Goal: Task Accomplishment & Management: Manage account settings

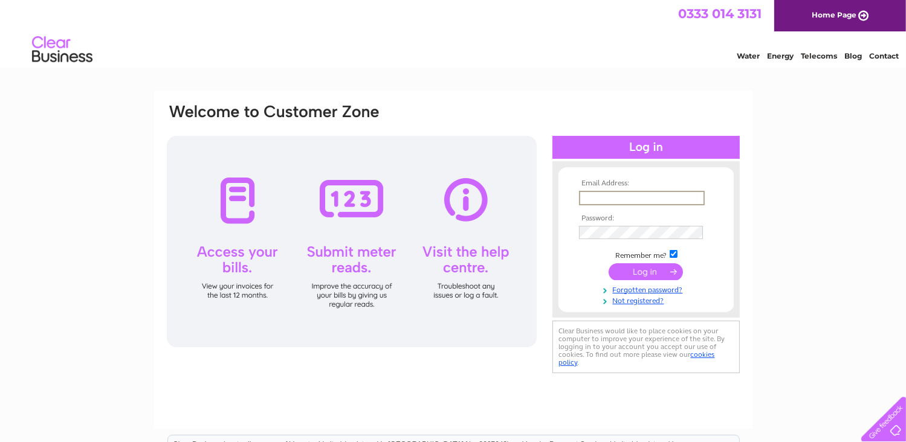
paste input "[EMAIL_ADDRESS][DOMAIN_NAME]"
type input "[EMAIL_ADDRESS][DOMAIN_NAME]"
click at [15, 329] on div "Email Address: huddle@huddlecoffee.co.uk Password: Forgotten password?" at bounding box center [453, 363] width 906 height 545
click at [674, 256] on input "checkbox" at bounding box center [673, 254] width 8 height 8
checkbox input "false"
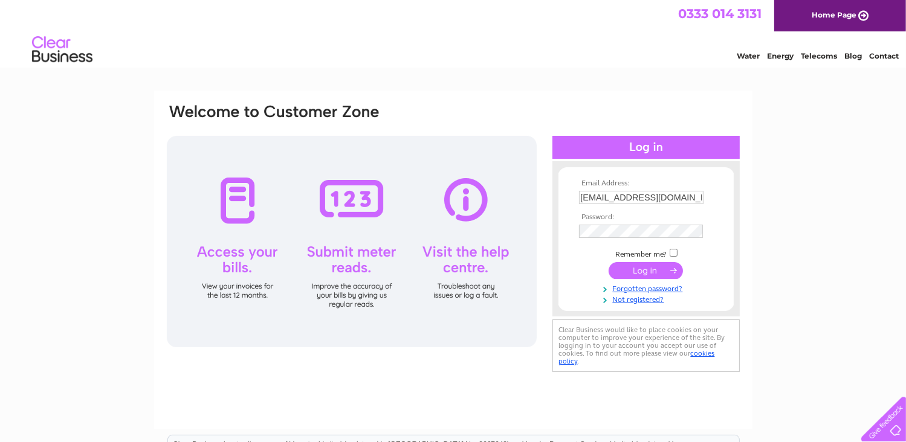
click at [648, 270] on input "submit" at bounding box center [645, 270] width 74 height 17
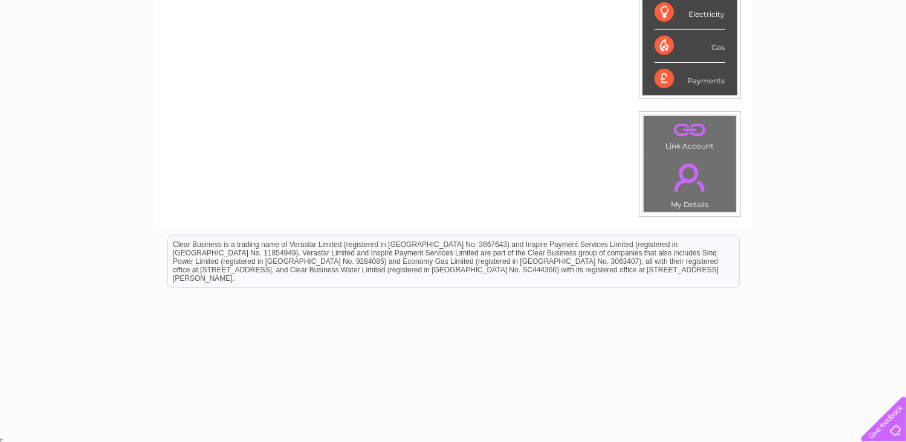
scroll to position [155, 0]
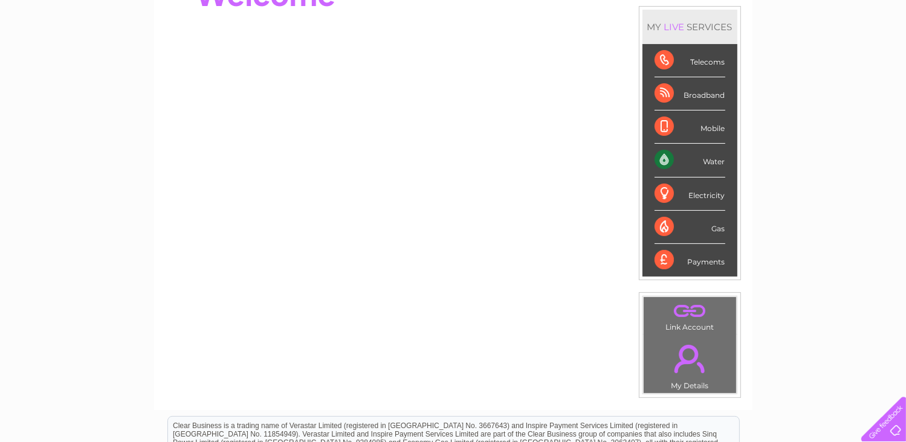
click at [710, 156] on div "Water" at bounding box center [689, 160] width 71 height 33
drag, startPoint x: 710, startPoint y: 156, endPoint x: 669, endPoint y: 158, distance: 40.5
click at [669, 158] on div "Water" at bounding box center [689, 160] width 71 height 33
click at [663, 158] on div "Water" at bounding box center [689, 160] width 71 height 33
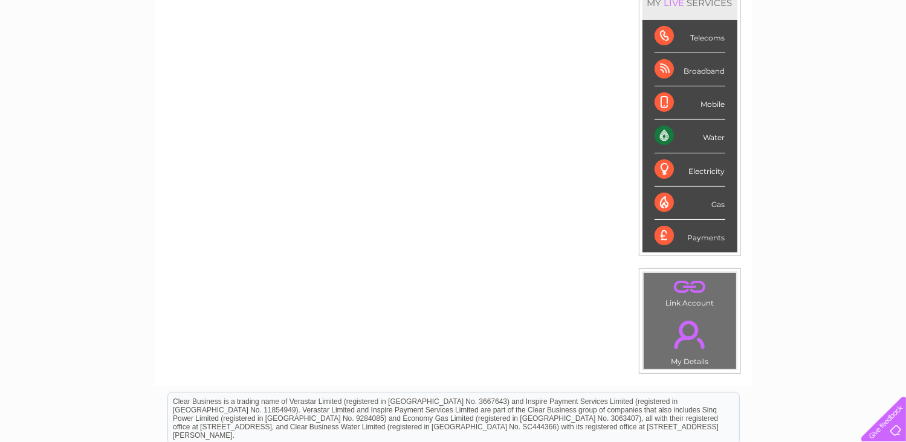
scroll to position [0, 0]
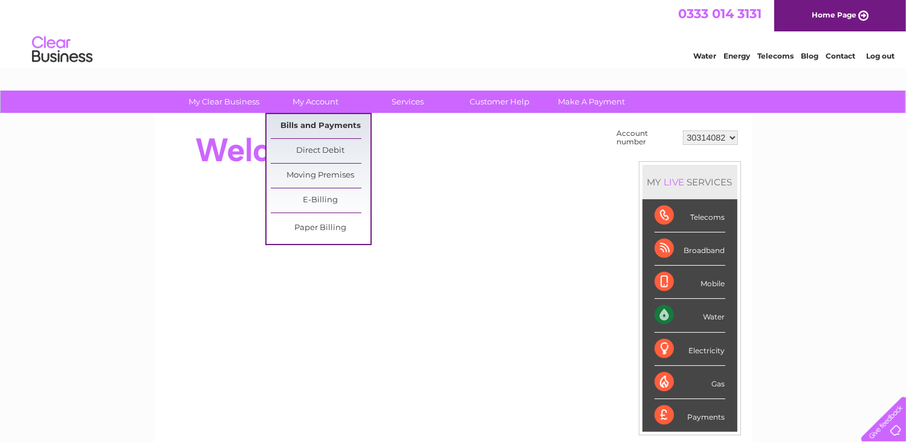
click at [292, 125] on link "Bills and Payments" at bounding box center [321, 126] width 100 height 24
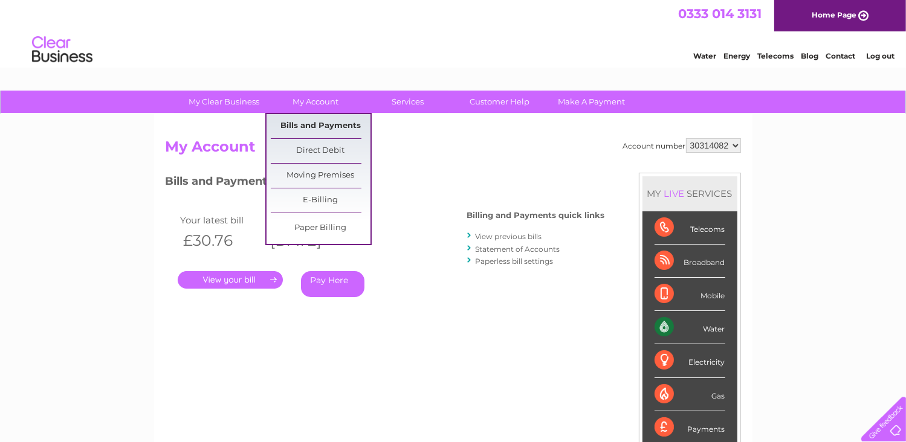
click at [314, 127] on link "Bills and Payments" at bounding box center [321, 126] width 100 height 24
click at [319, 125] on link "Bills and Payments" at bounding box center [321, 126] width 100 height 24
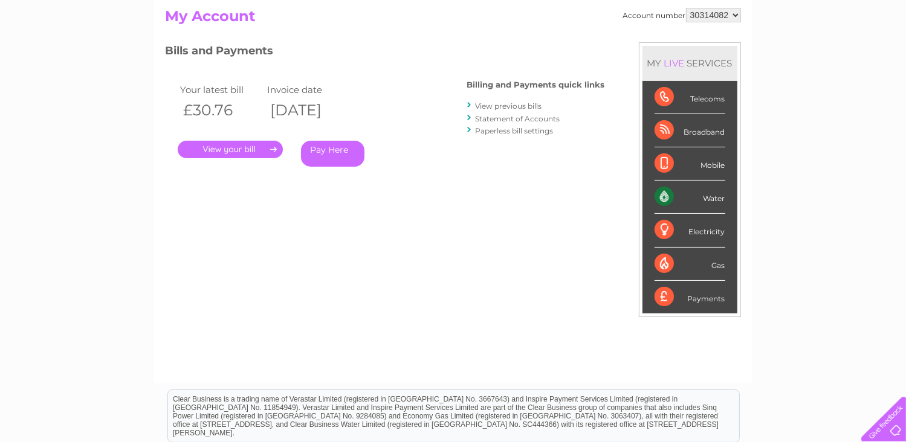
scroll to position [60, 0]
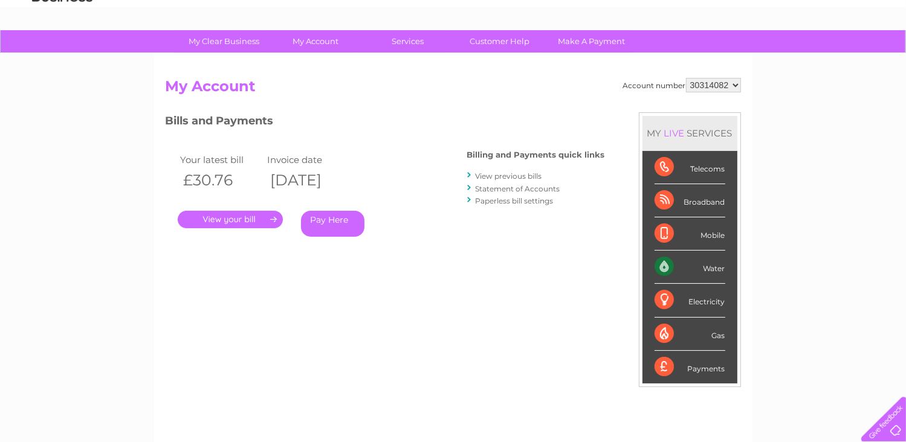
click at [235, 218] on link "." at bounding box center [230, 220] width 105 height 18
